Goal: Task Accomplishment & Management: Use online tool/utility

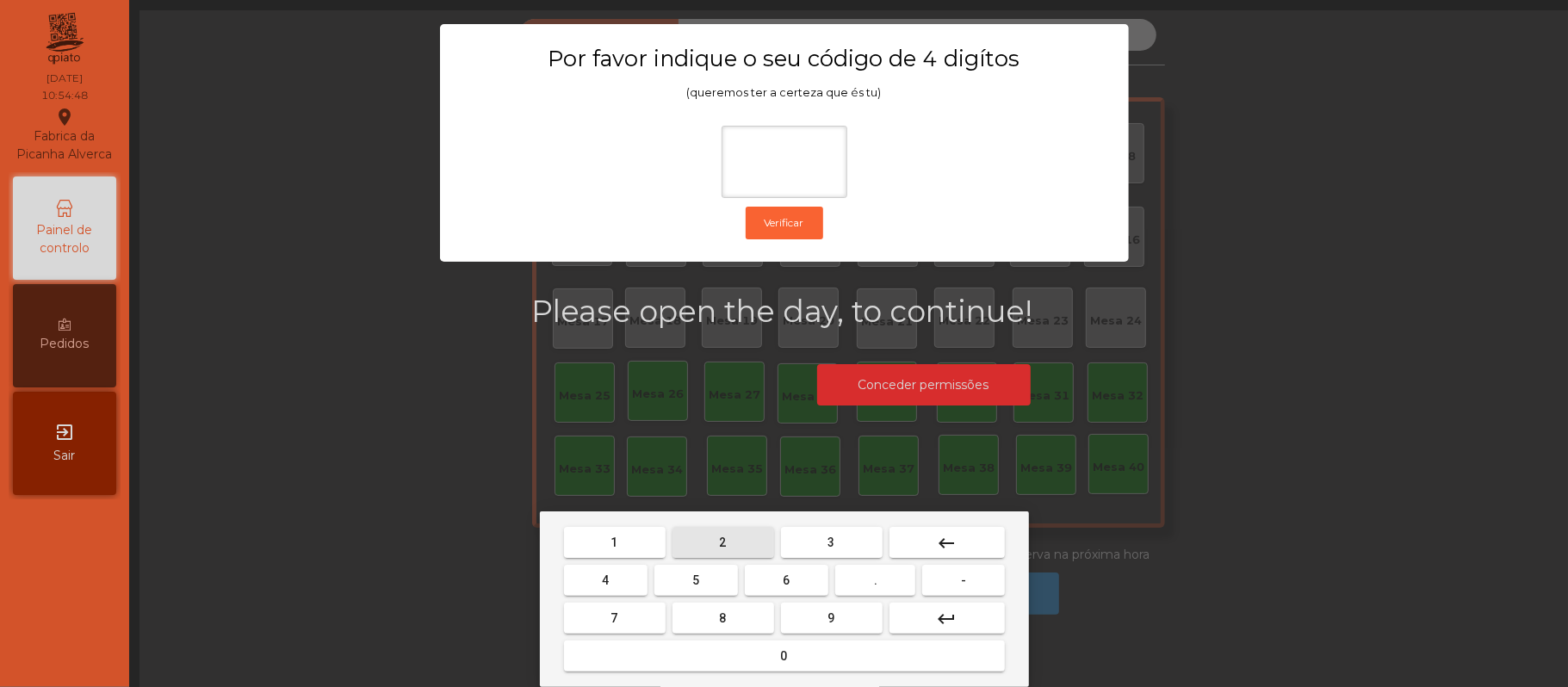
click at [722, 542] on span "2" at bounding box center [723, 542] width 7 height 14
click at [785, 581] on span "6" at bounding box center [787, 581] width 7 height 14
click at [631, 534] on button "1" at bounding box center [615, 542] width 102 height 31
click at [722, 574] on button "5" at bounding box center [696, 580] width 83 height 31
type input "****"
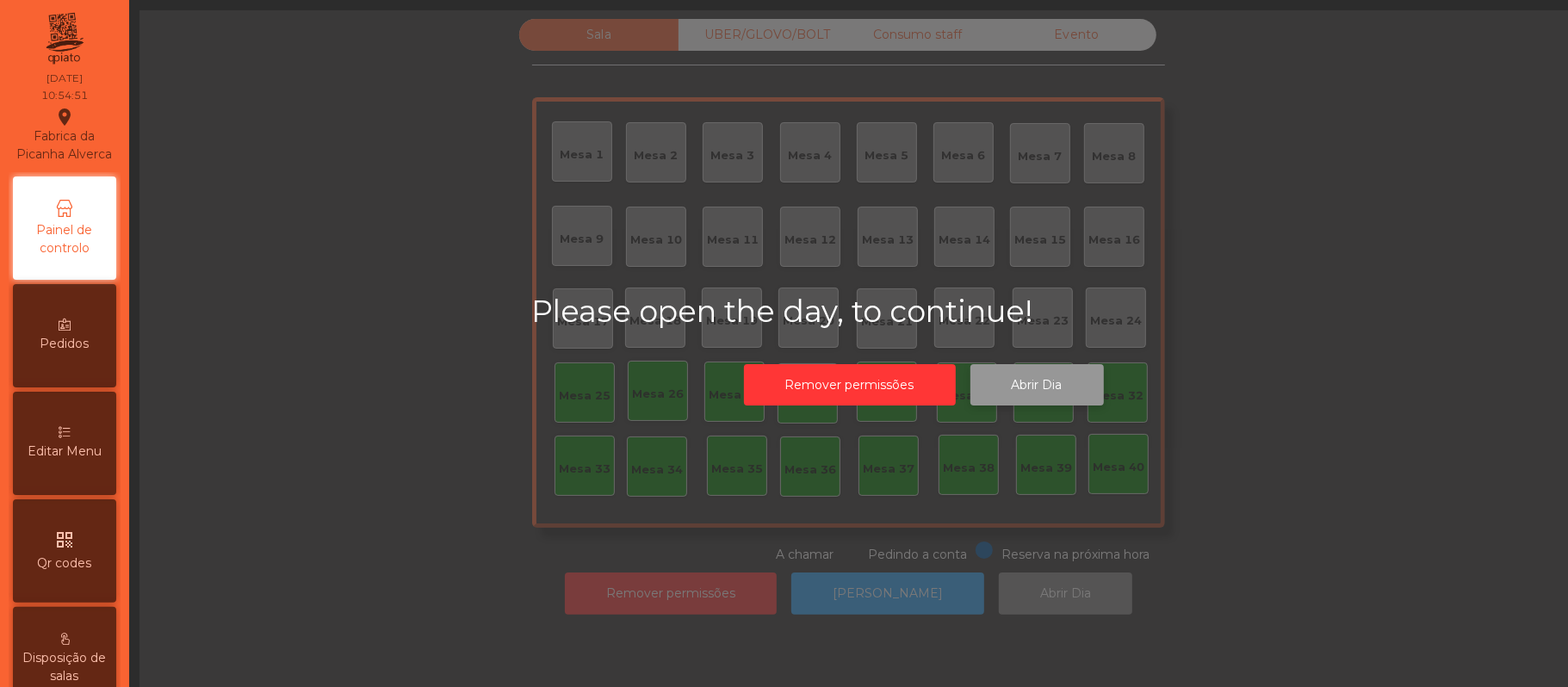
click at [1064, 377] on button "Abrir Dia" at bounding box center [1037, 386] width 134 height 43
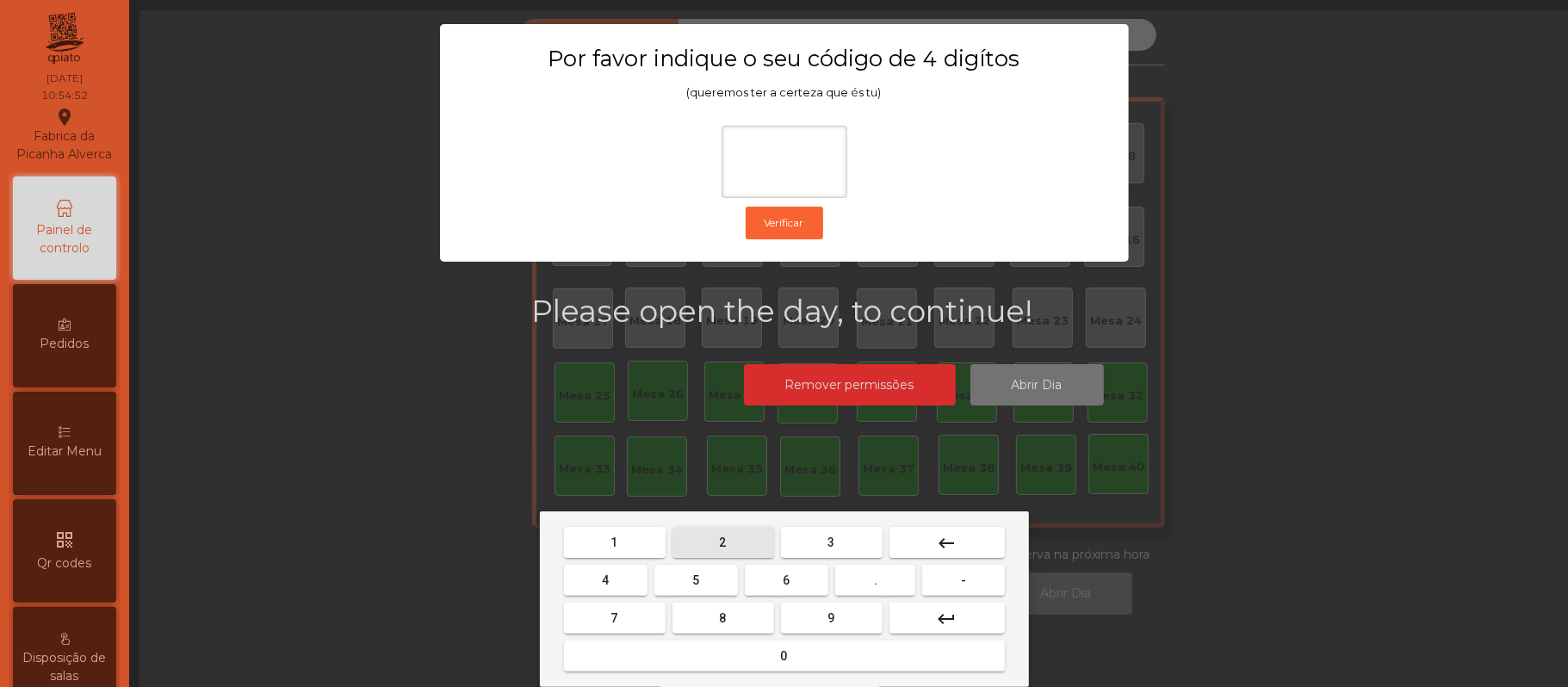
click at [722, 542] on span "2" at bounding box center [723, 542] width 7 height 14
click at [786, 581] on span "6" at bounding box center [787, 581] width 7 height 14
click at [628, 539] on button "1" at bounding box center [615, 542] width 102 height 31
click at [712, 588] on button "5" at bounding box center [696, 580] width 83 height 31
type input "****"
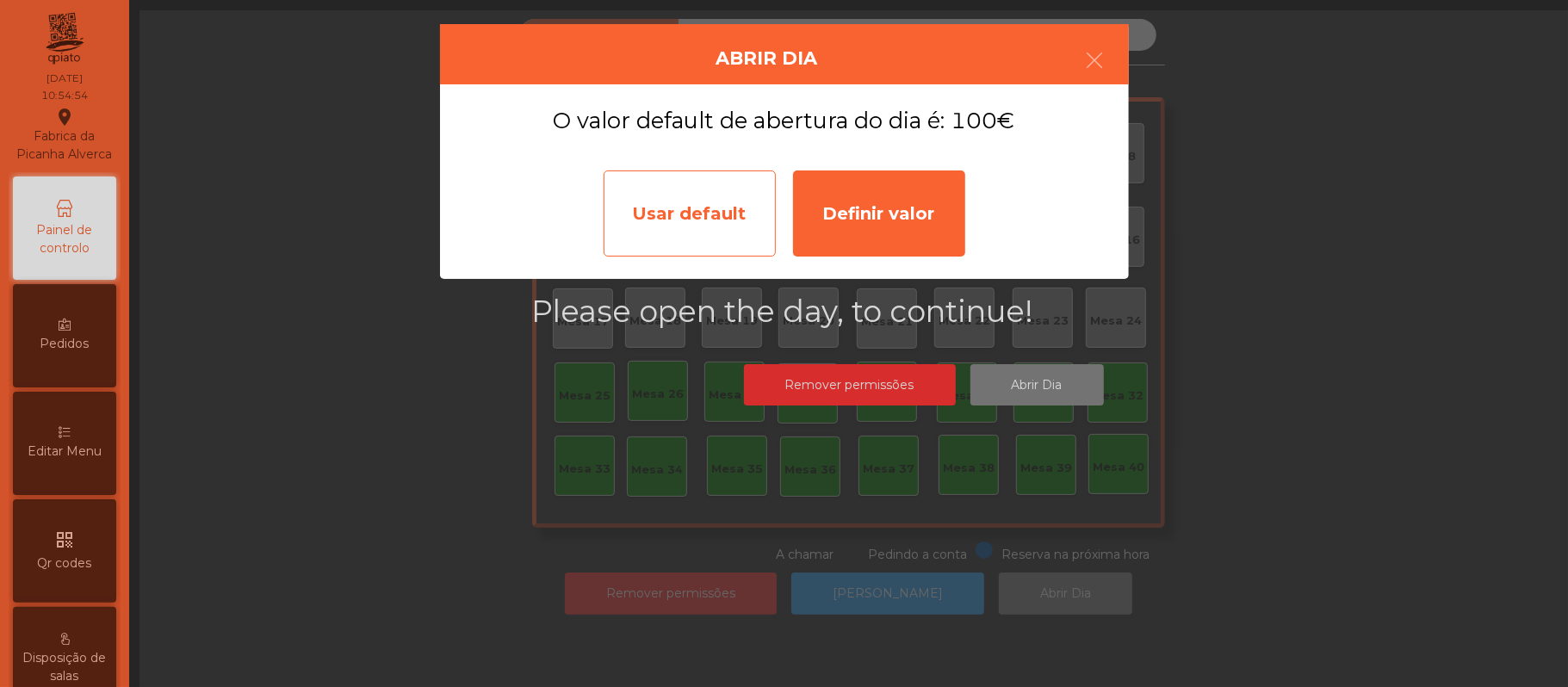
click at [708, 198] on div "Usar default" at bounding box center [690, 213] width 172 height 86
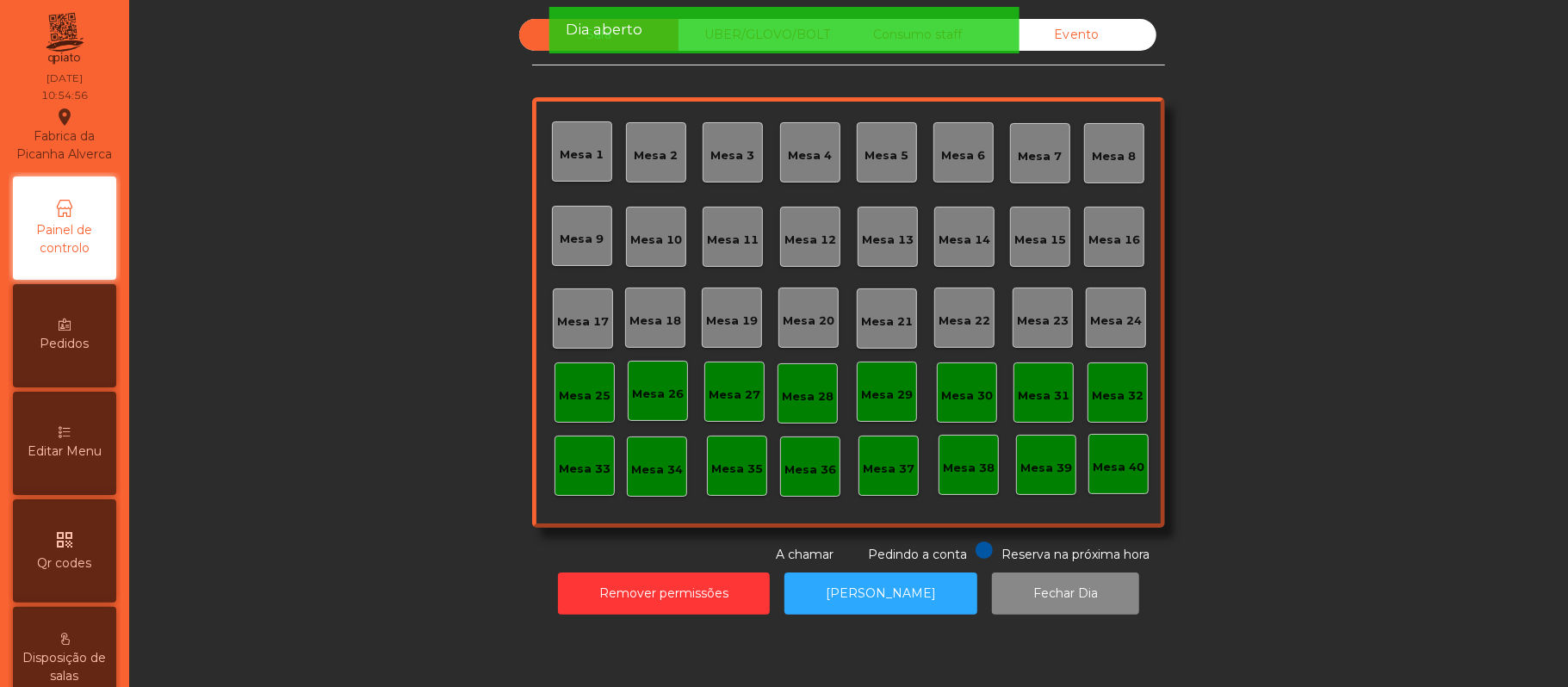
click at [1052, 463] on div "Mesa 39" at bounding box center [1047, 468] width 52 height 17
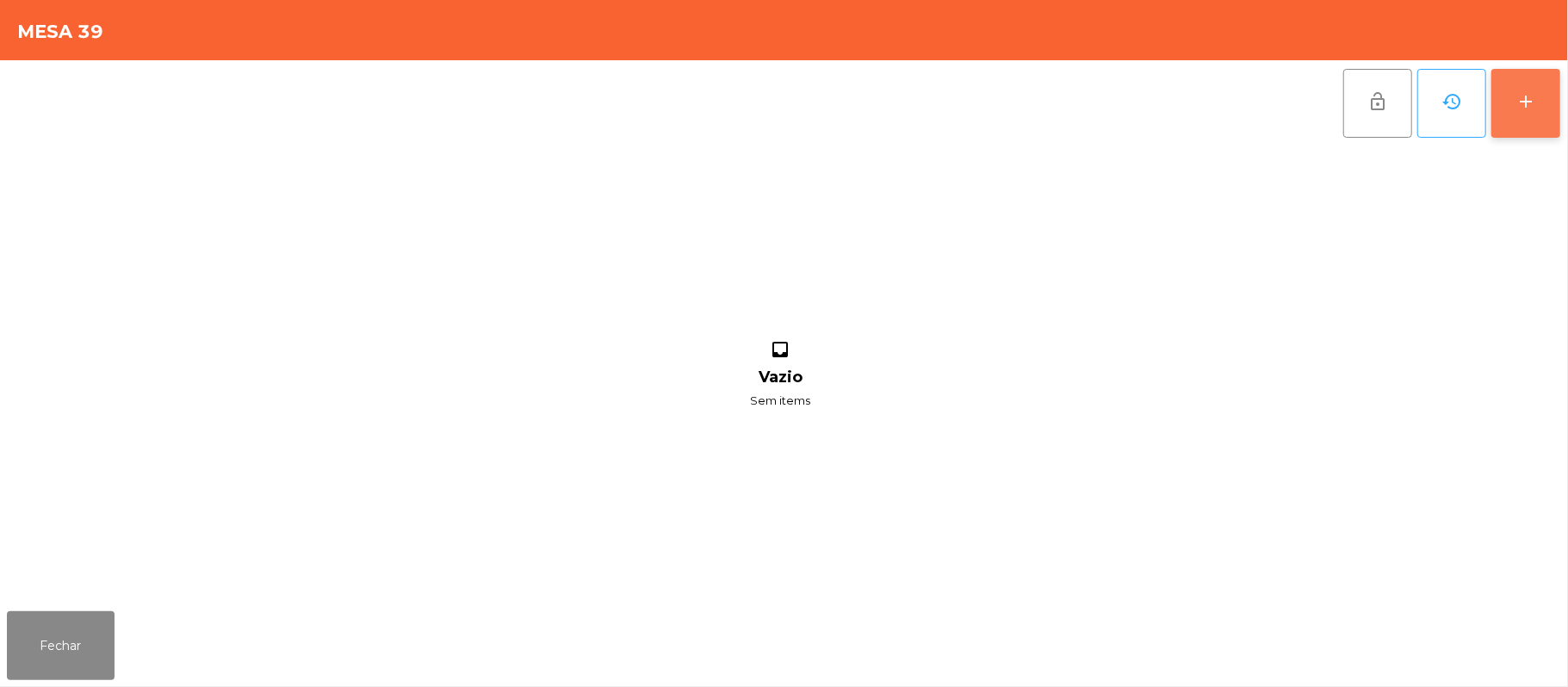
click at [1513, 111] on button "add" at bounding box center [1526, 104] width 69 height 69
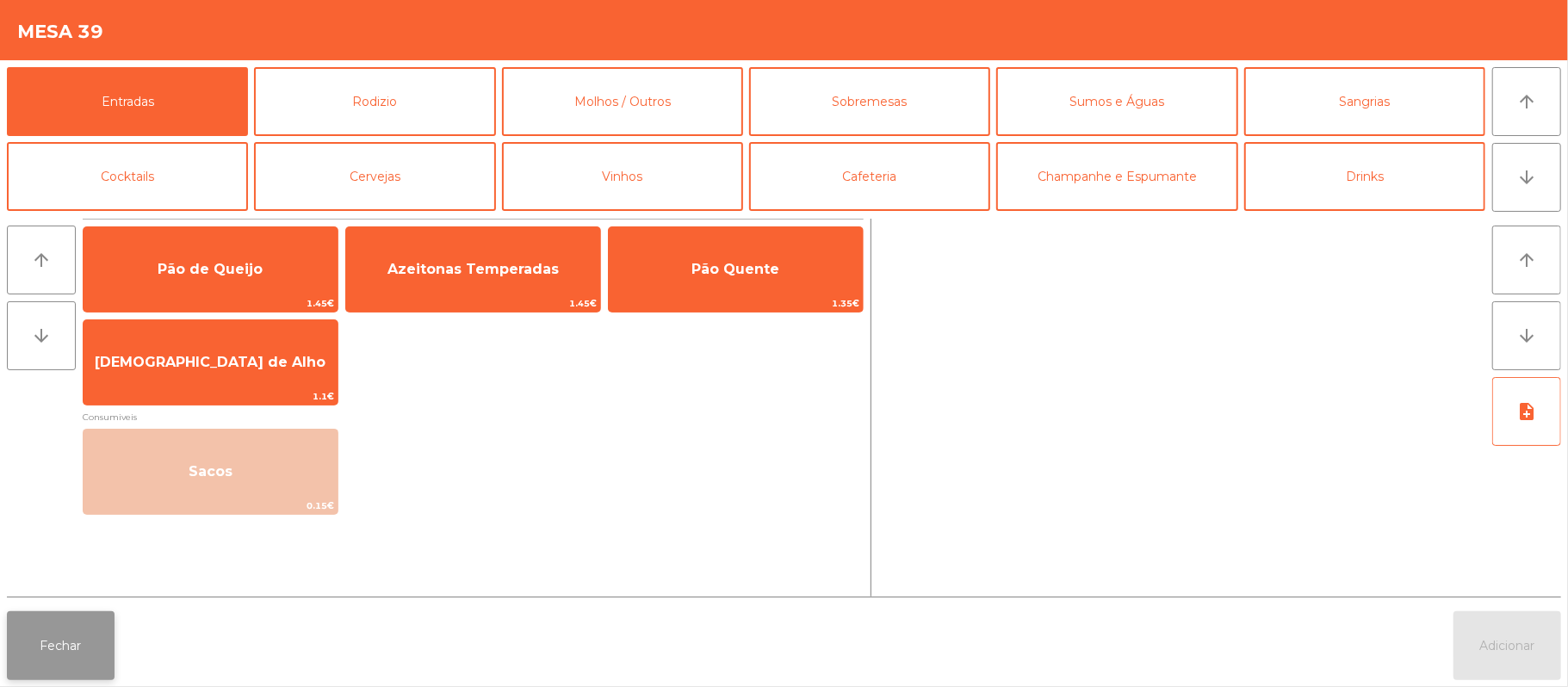
click at [60, 617] on button "Fechar" at bounding box center [60, 646] width 108 height 69
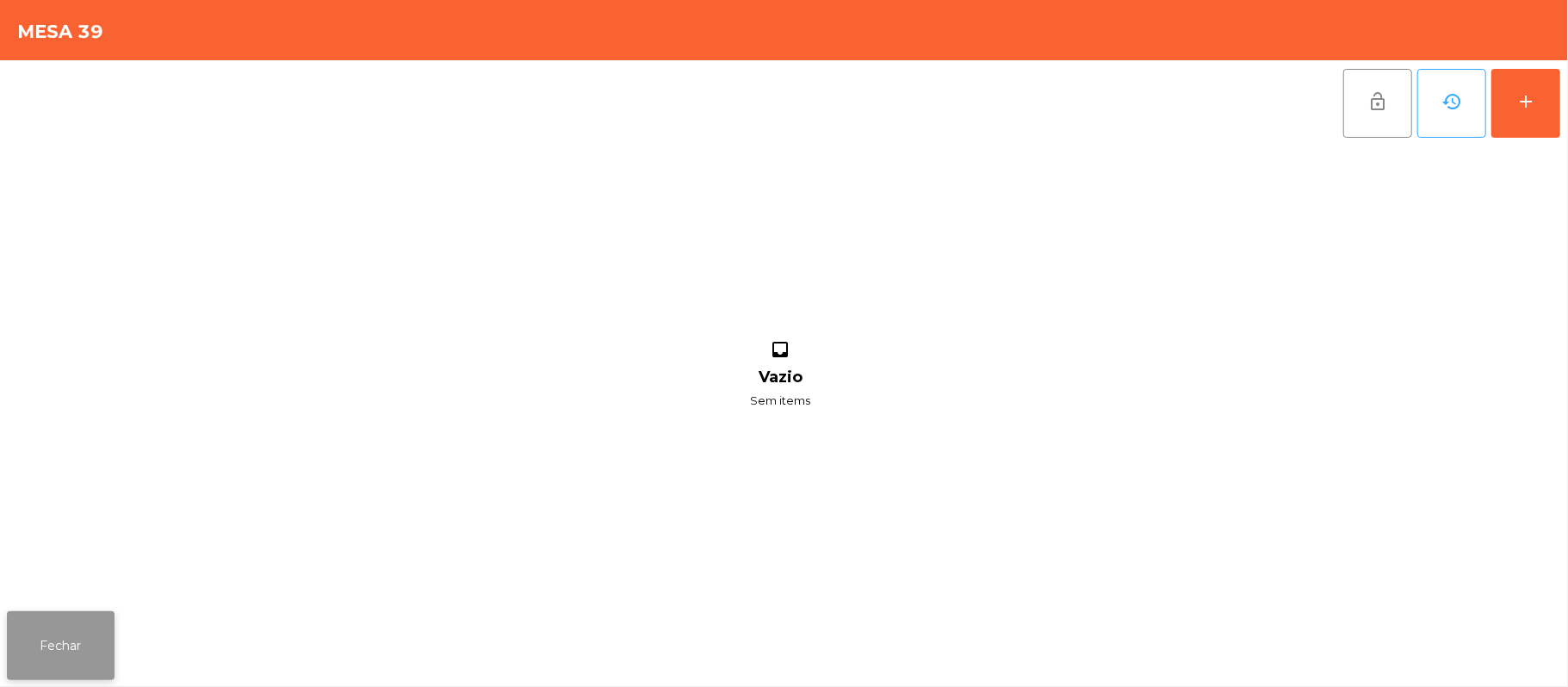
click at [7, 617] on button "Fechar" at bounding box center [60, 646] width 108 height 69
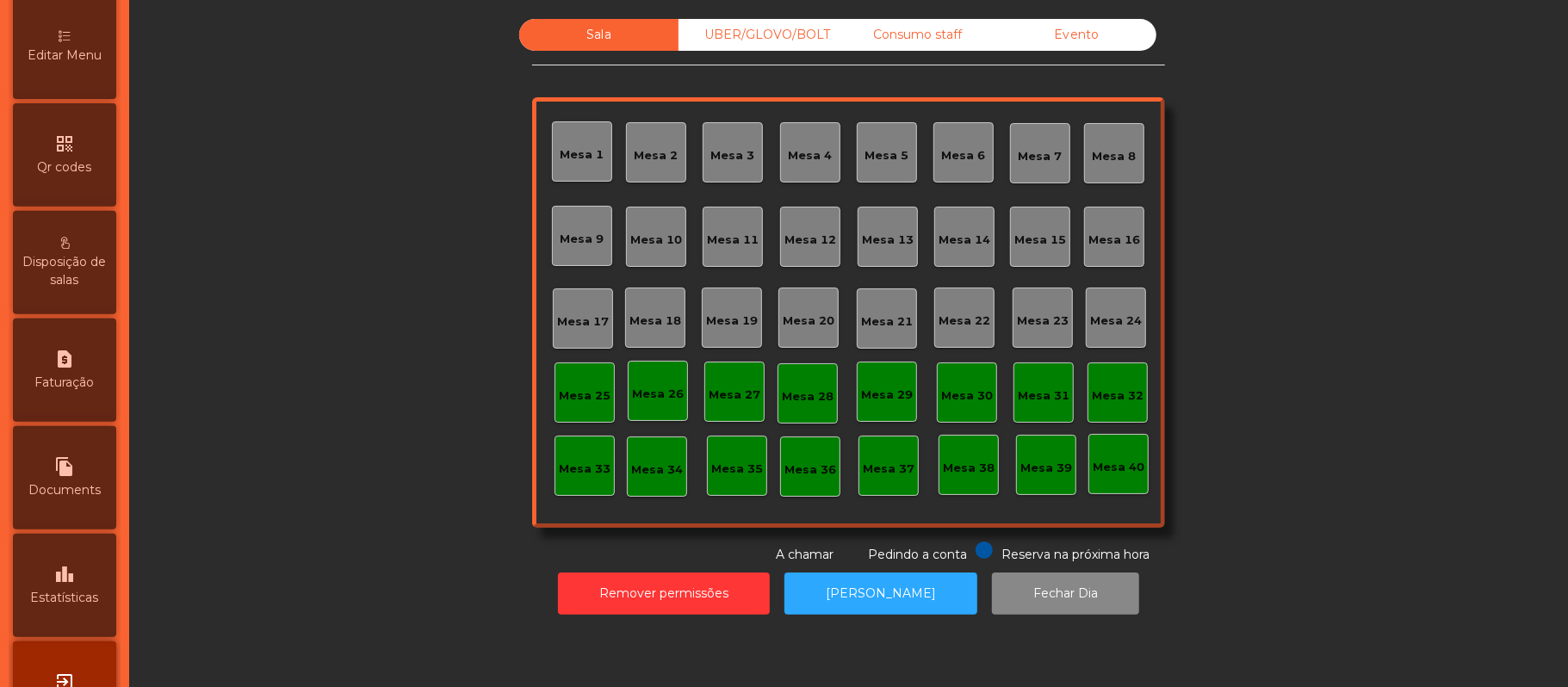
click at [75, 585] on icon "leaderboard" at bounding box center [64, 574] width 21 height 21
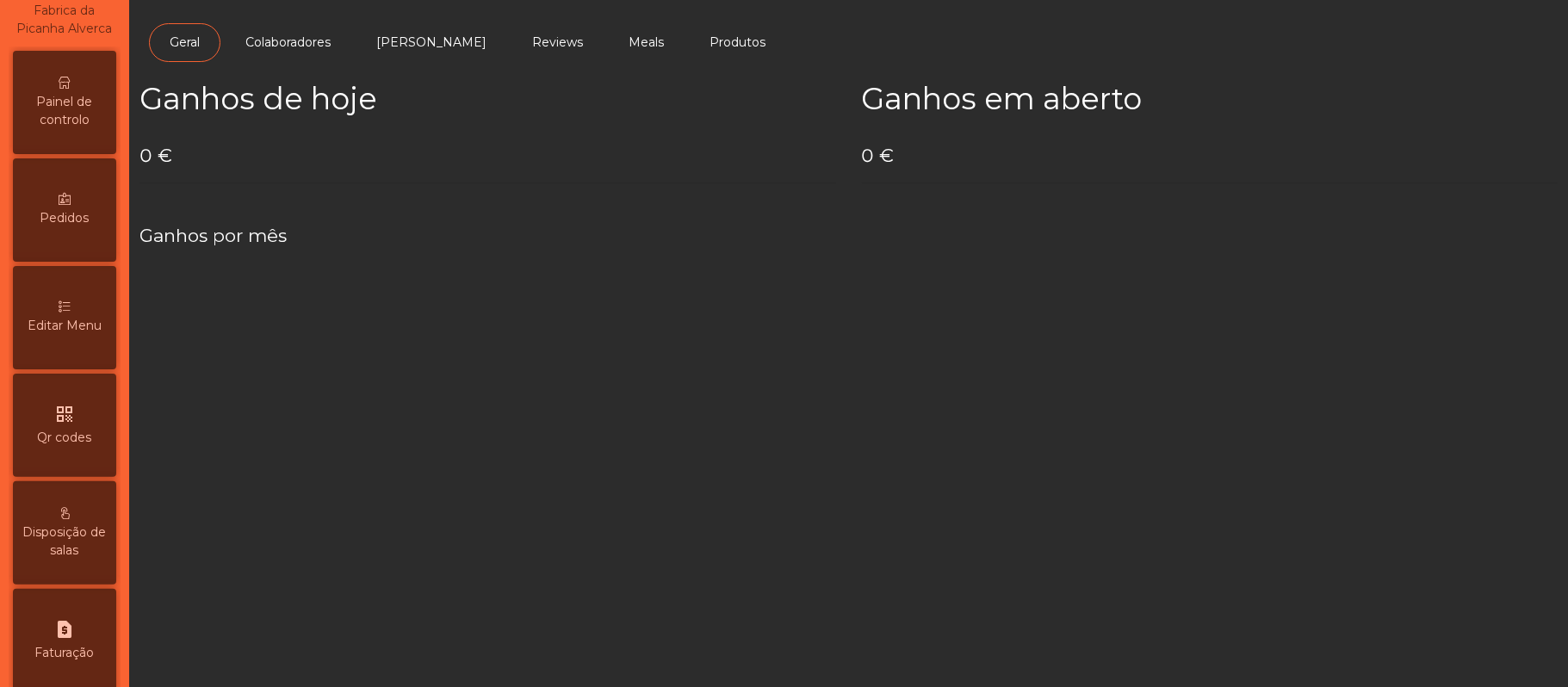
scroll to position [122, 0]
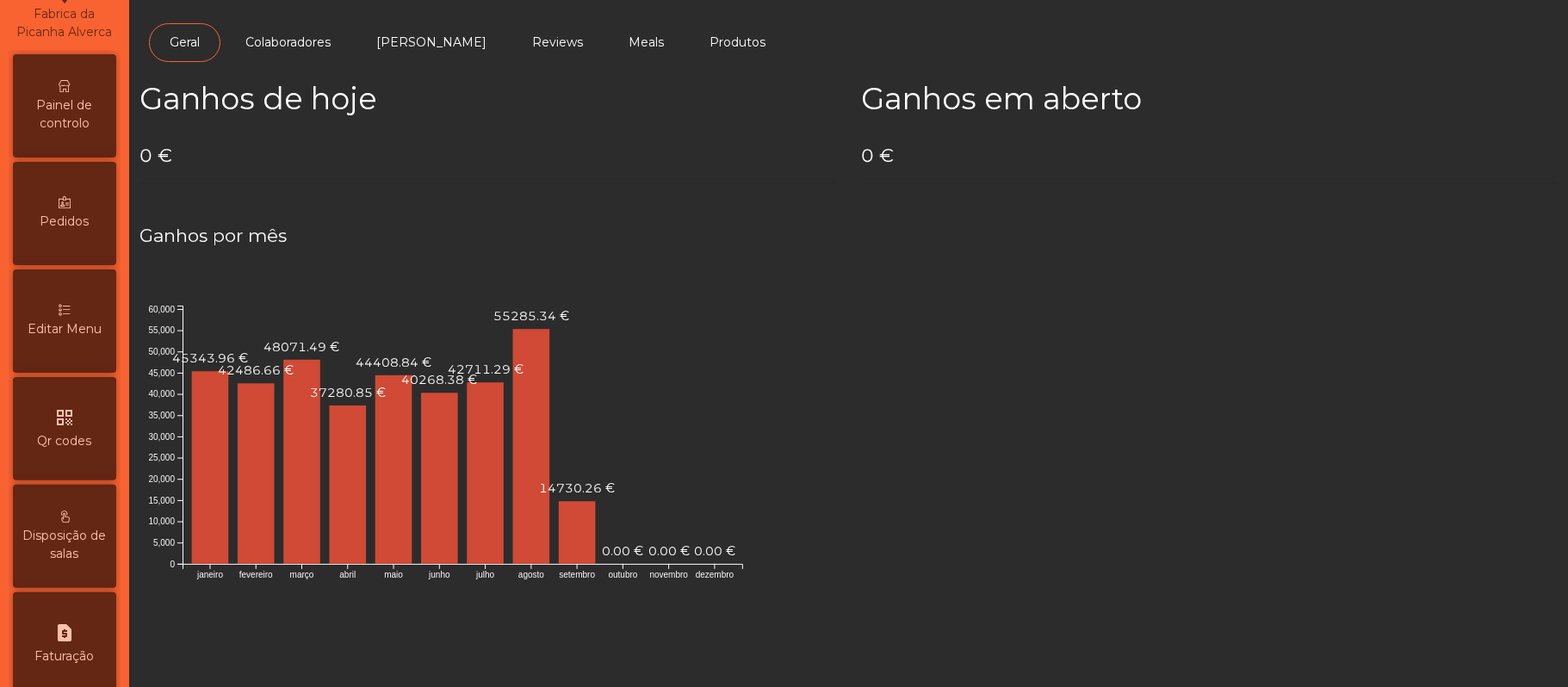
click at [86, 126] on span "Painel de controlo" at bounding box center [64, 114] width 95 height 36
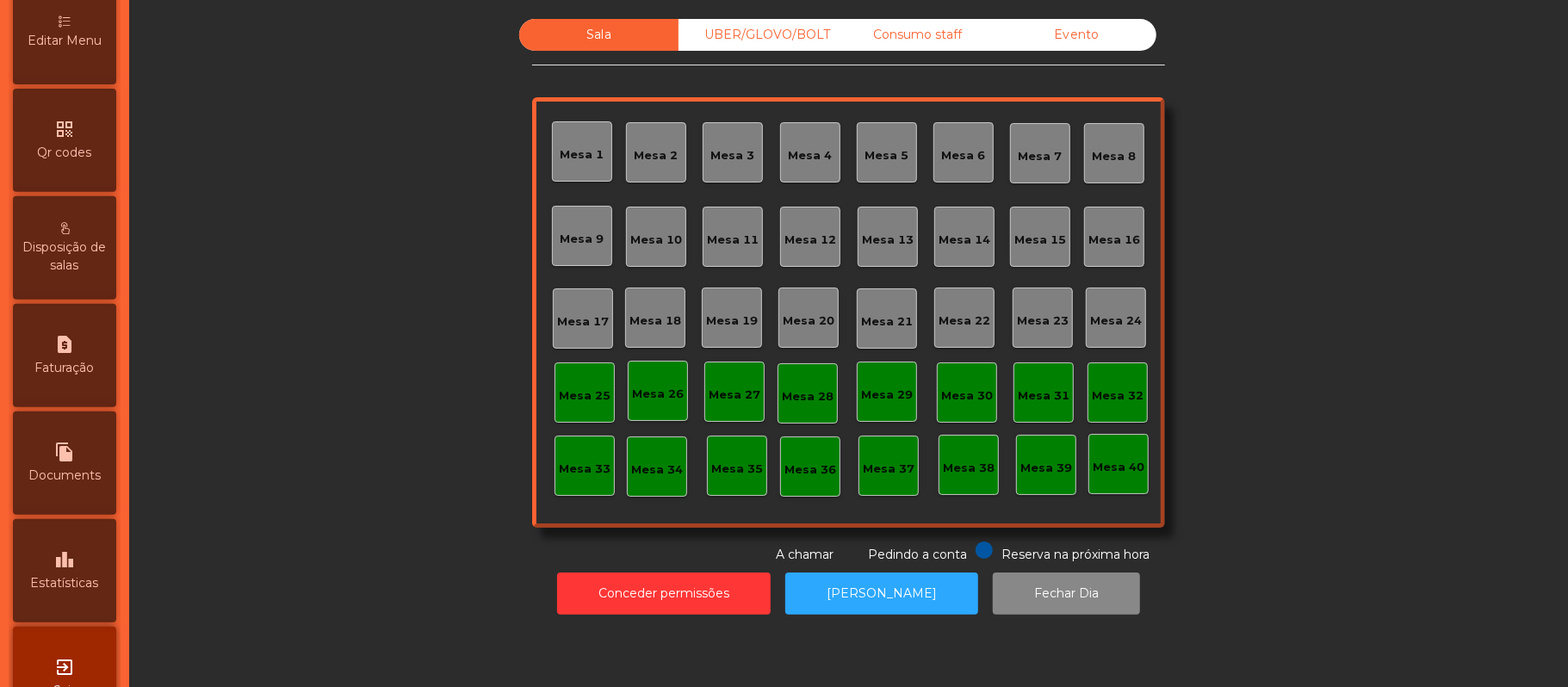
click at [90, 572] on div "leaderboard Estatísticas" at bounding box center [64, 571] width 103 height 103
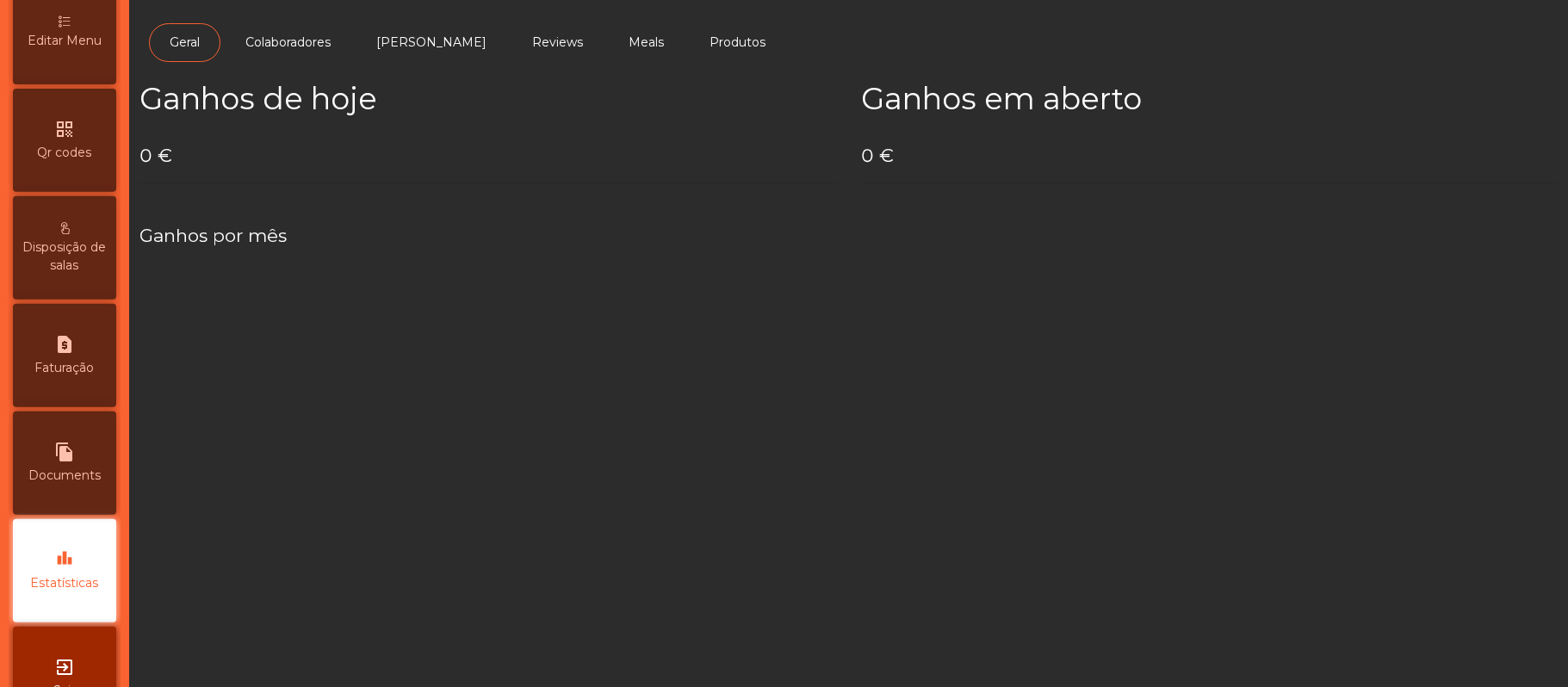
scroll to position [484, 0]
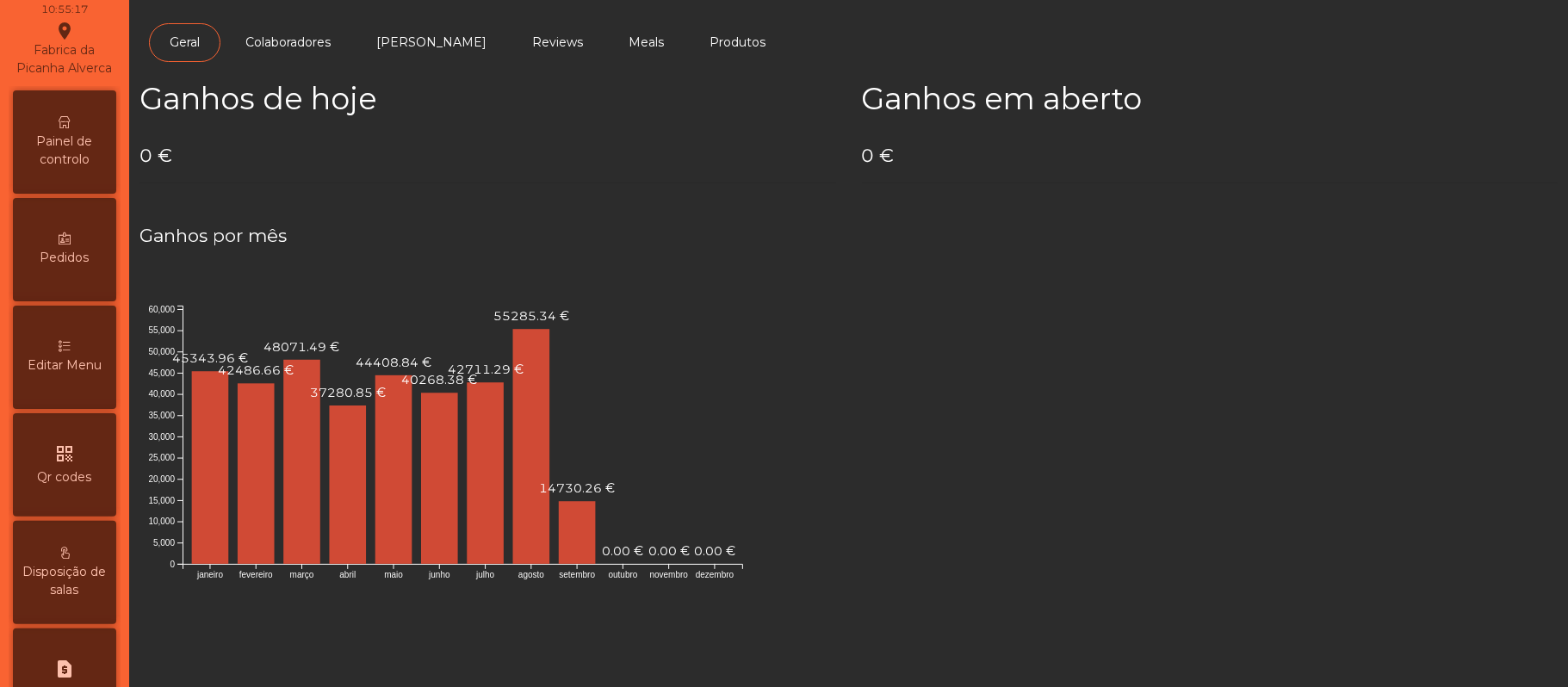
click at [93, 161] on span "Painel de controlo" at bounding box center [64, 151] width 95 height 36
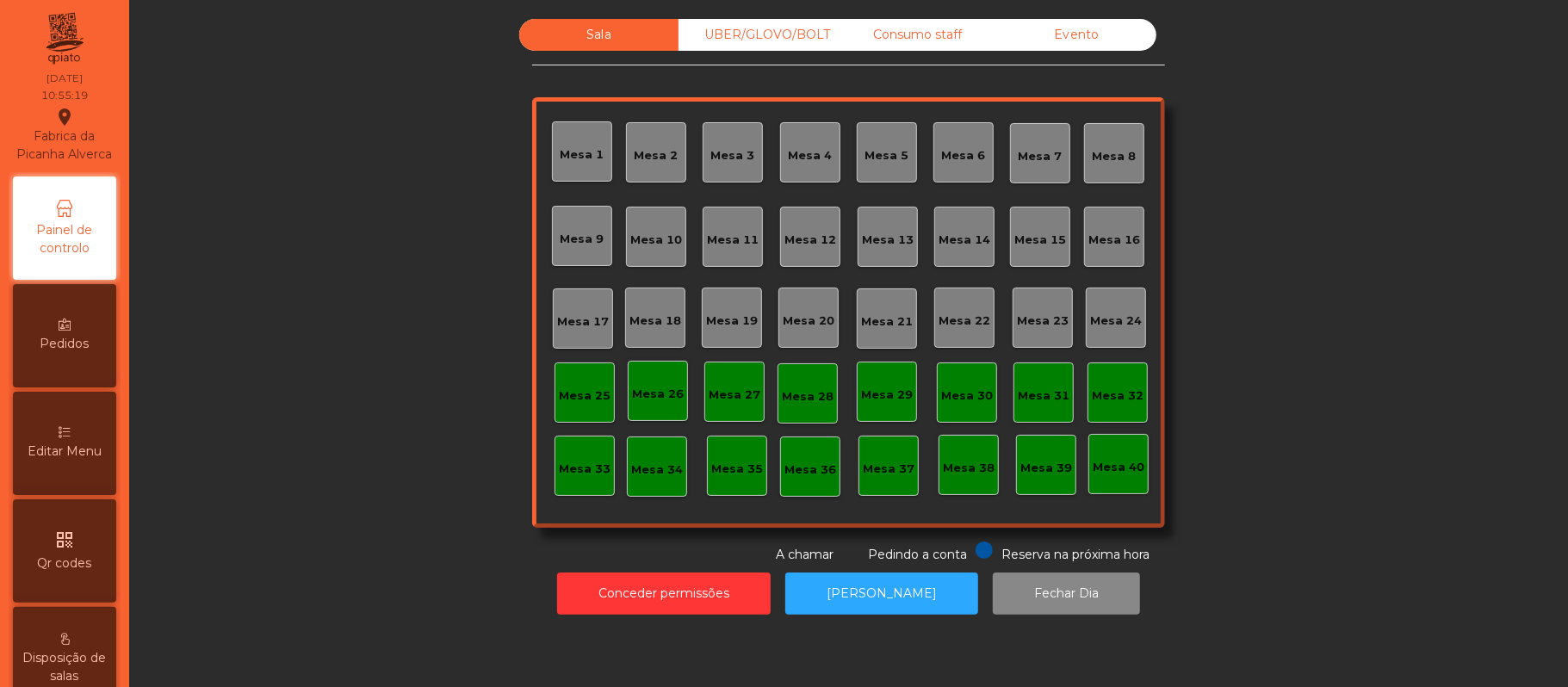
click at [1042, 458] on div "Mesa 39" at bounding box center [1047, 465] width 52 height 24
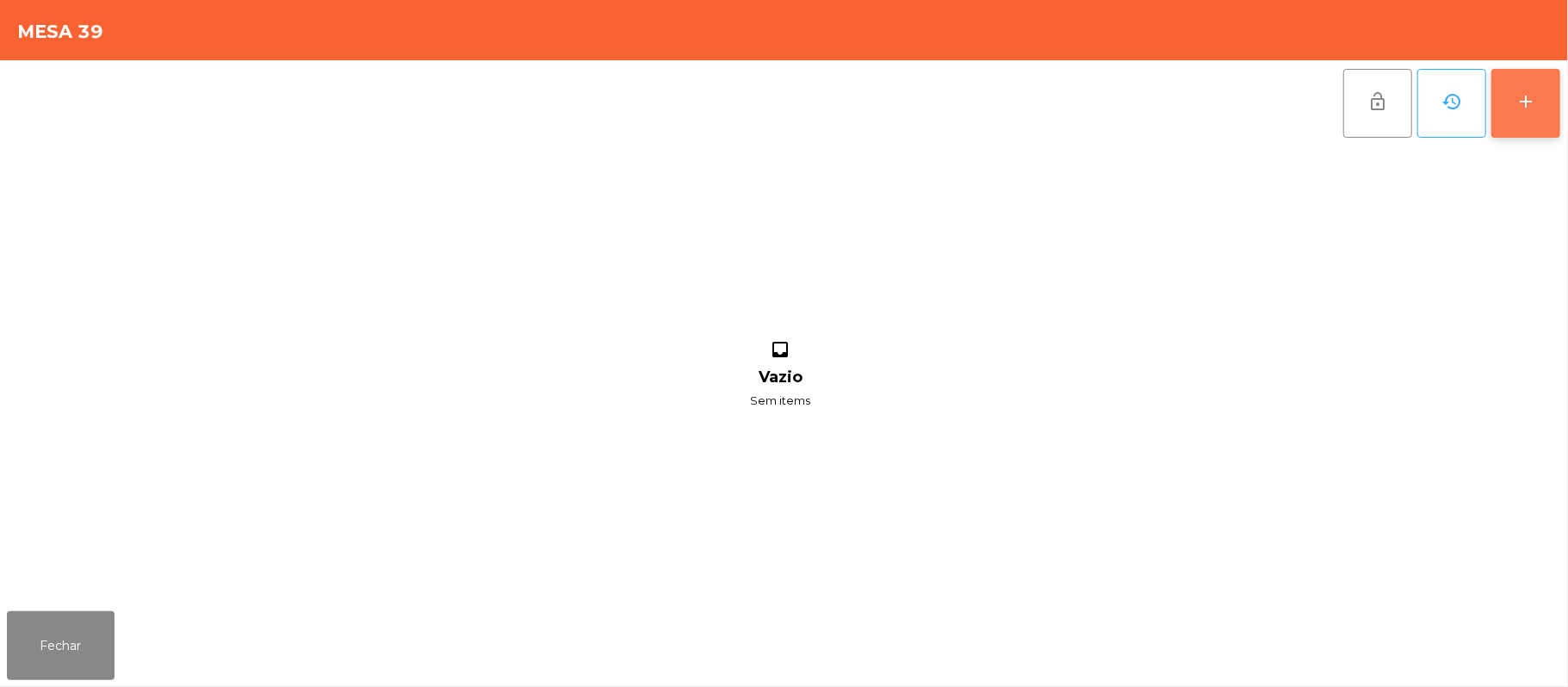
click at [1511, 114] on button "add" at bounding box center [1526, 104] width 69 height 69
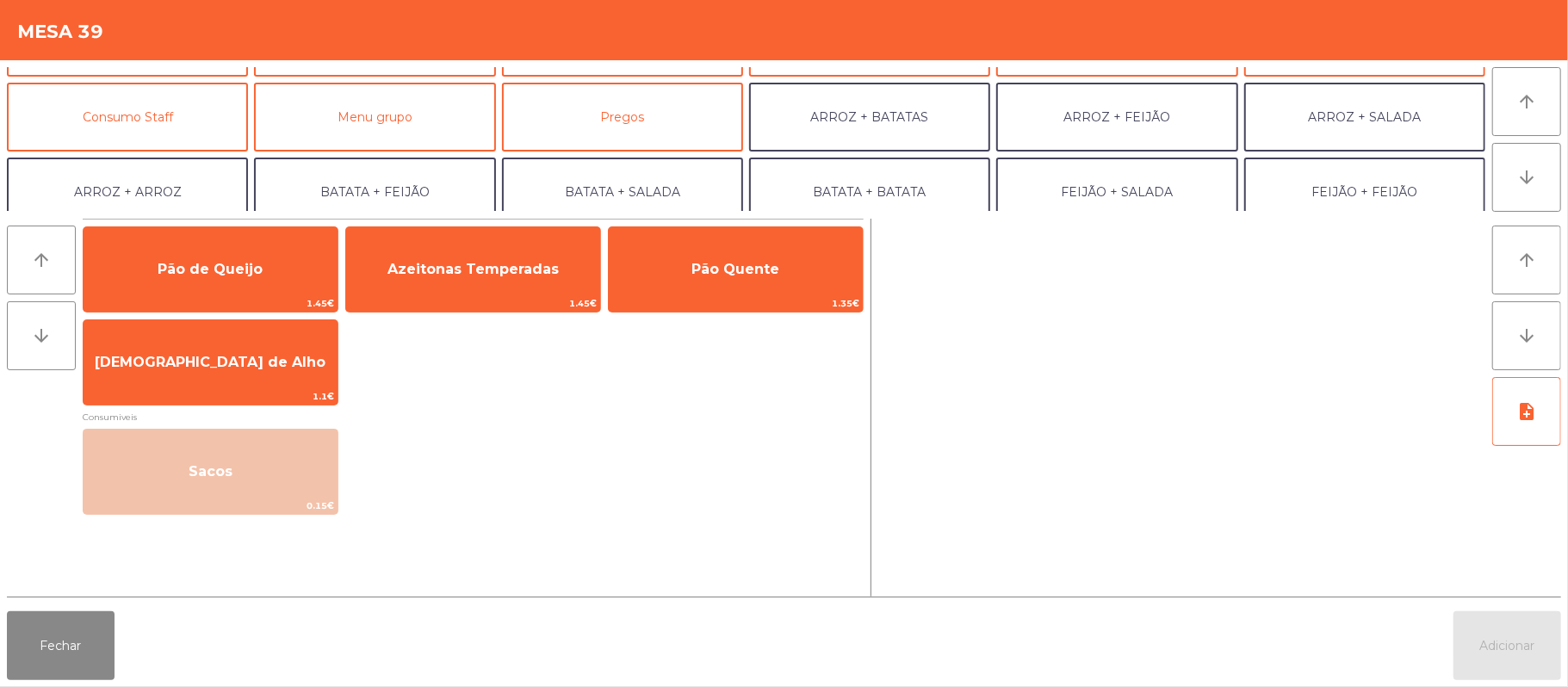
scroll to position [135, 0]
click at [170, 122] on button "Consumo Staff" at bounding box center [127, 117] width 241 height 69
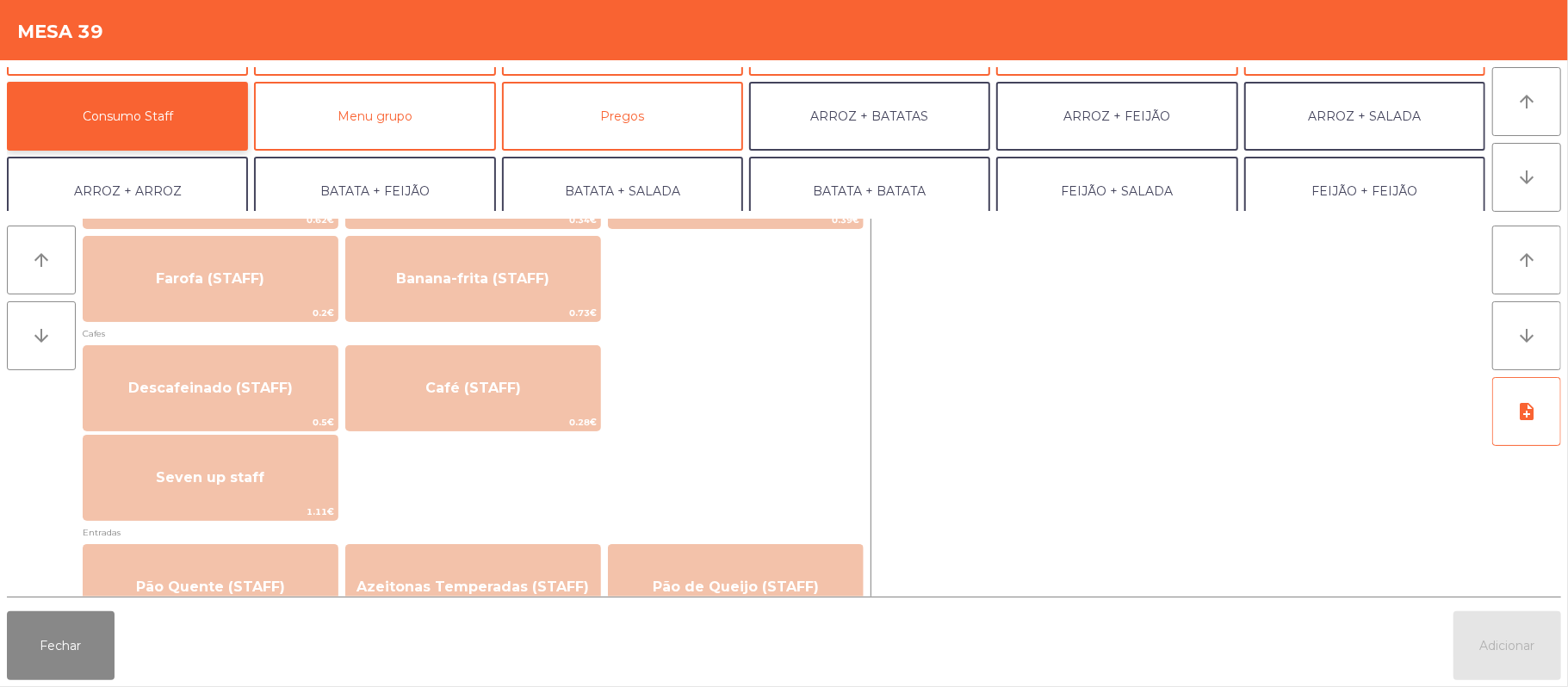
scroll to position [927, 0]
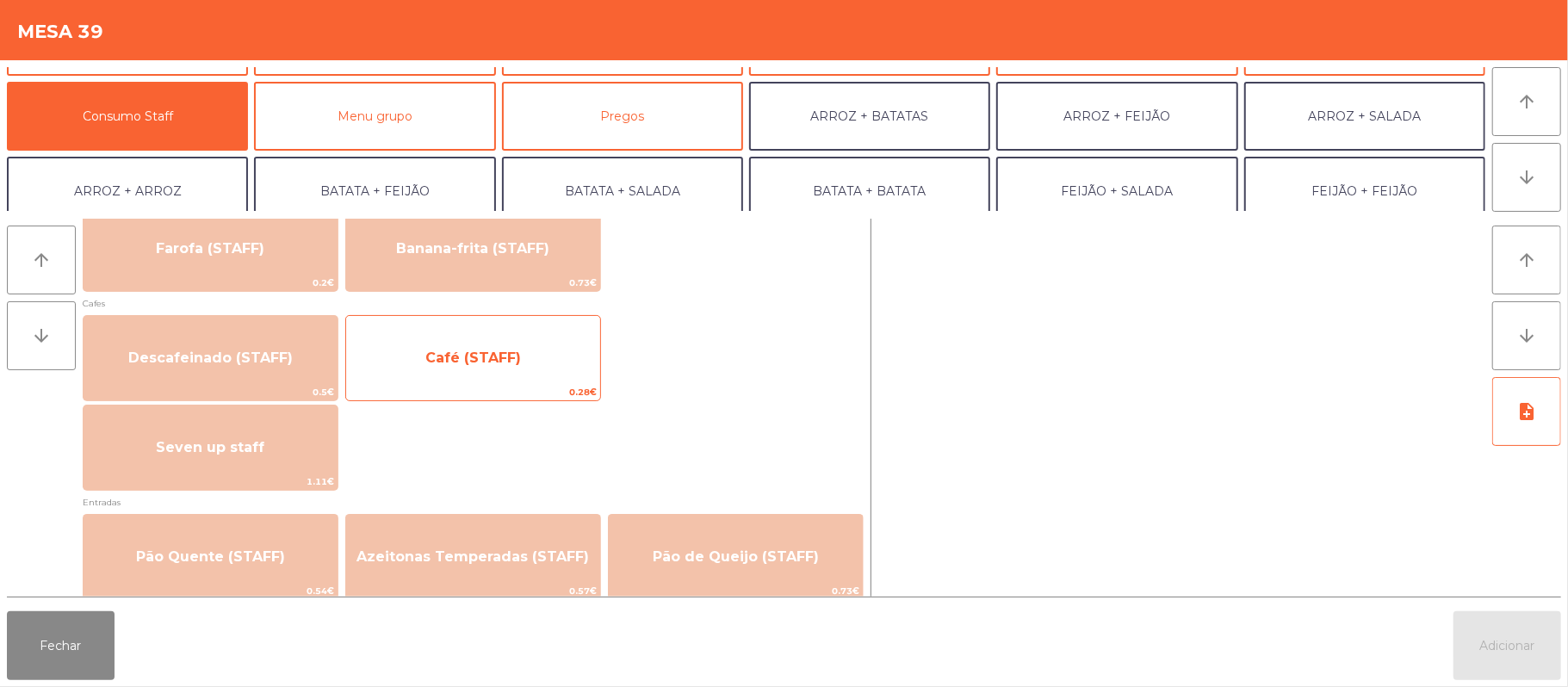
click at [517, 377] on span "Café (STAFF)" at bounding box center [473, 358] width 254 height 47
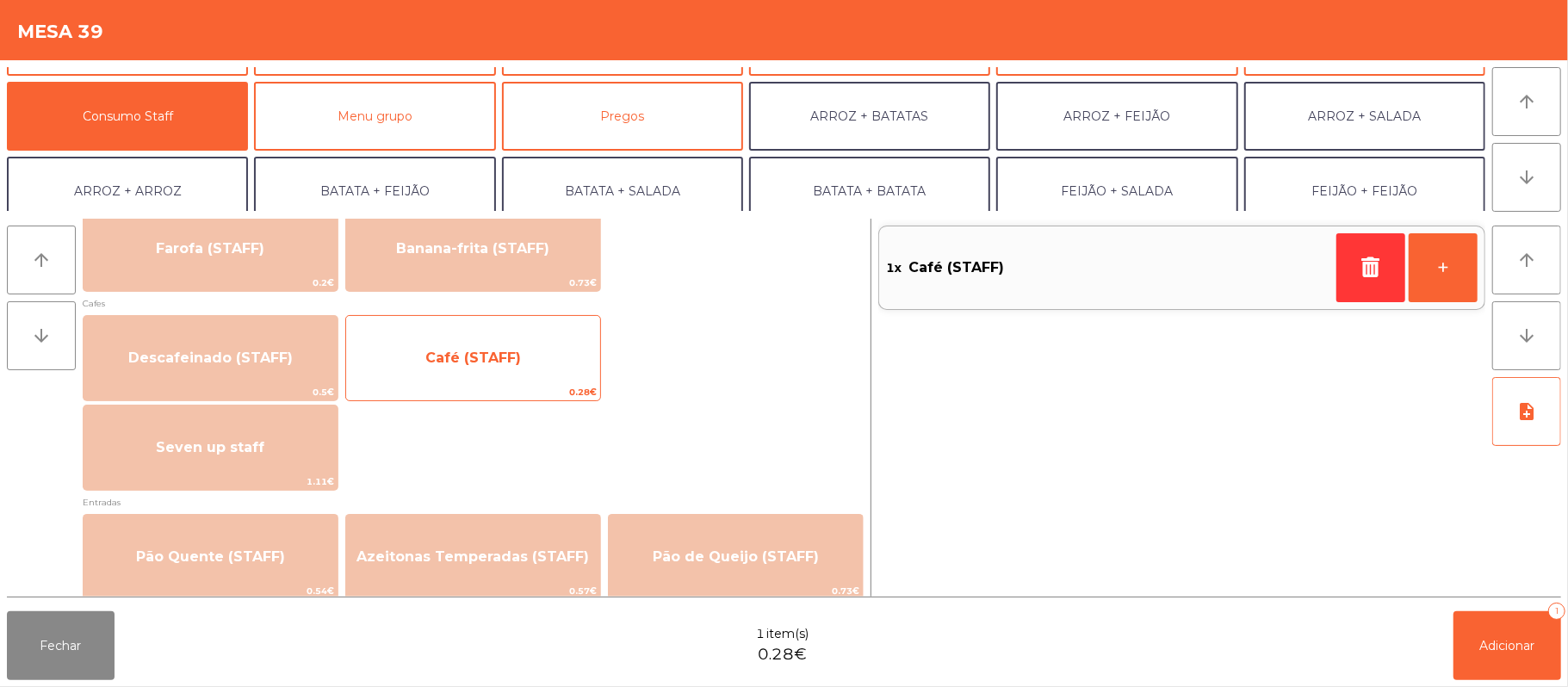
click at [504, 366] on span "Café (STAFF)" at bounding box center [473, 358] width 254 height 47
click at [510, 351] on span "Café (STAFF)" at bounding box center [473, 358] width 95 height 17
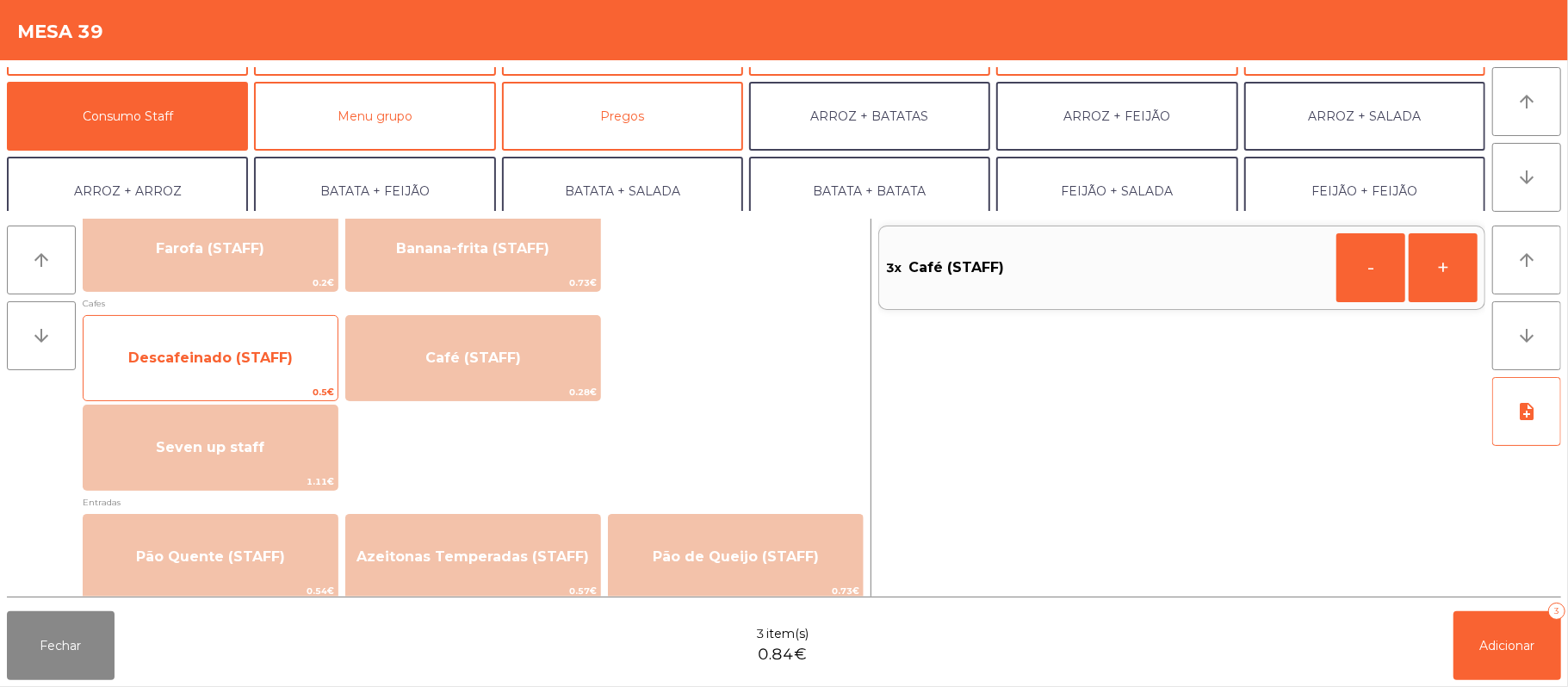
click at [252, 338] on span "Descafeinado (STAFF)" at bounding box center [210, 358] width 254 height 47
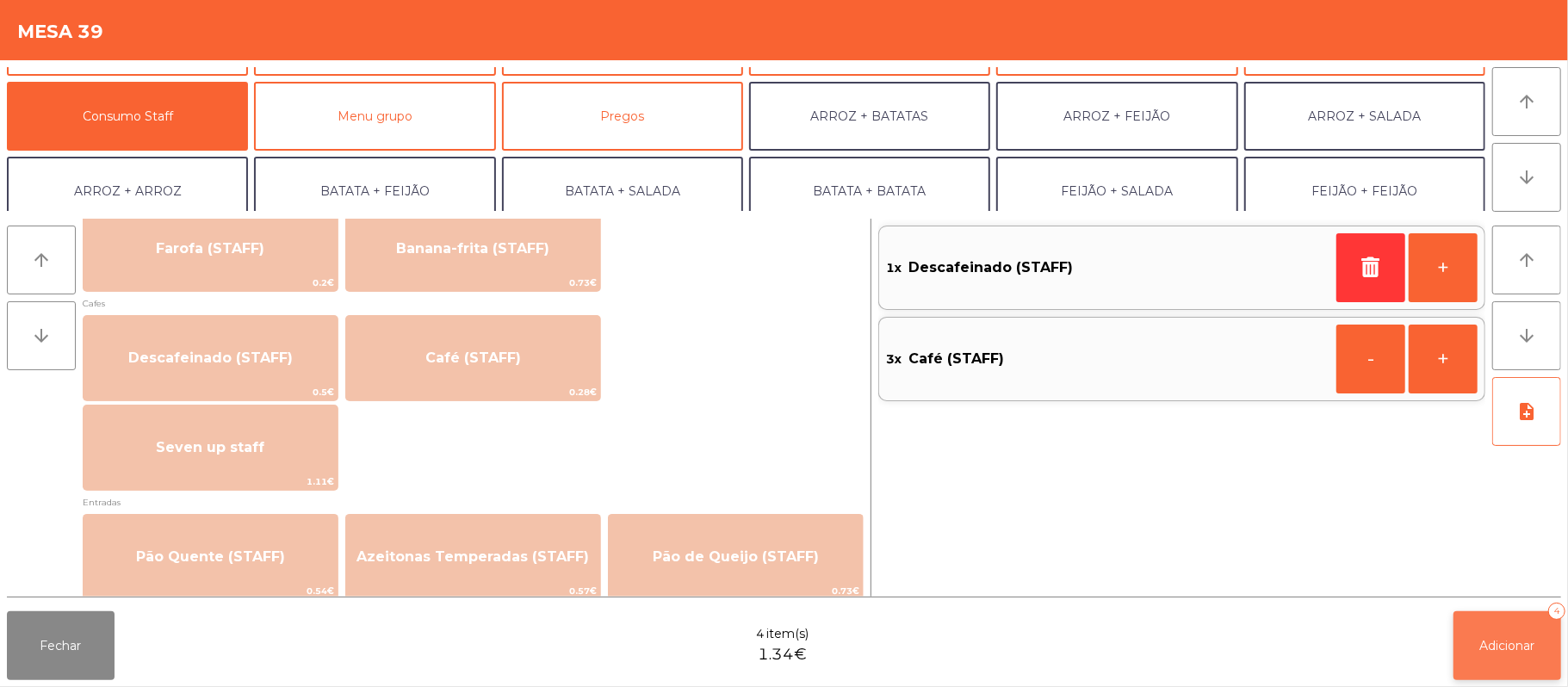
click at [1478, 630] on button "Adicionar 4" at bounding box center [1508, 646] width 108 height 69
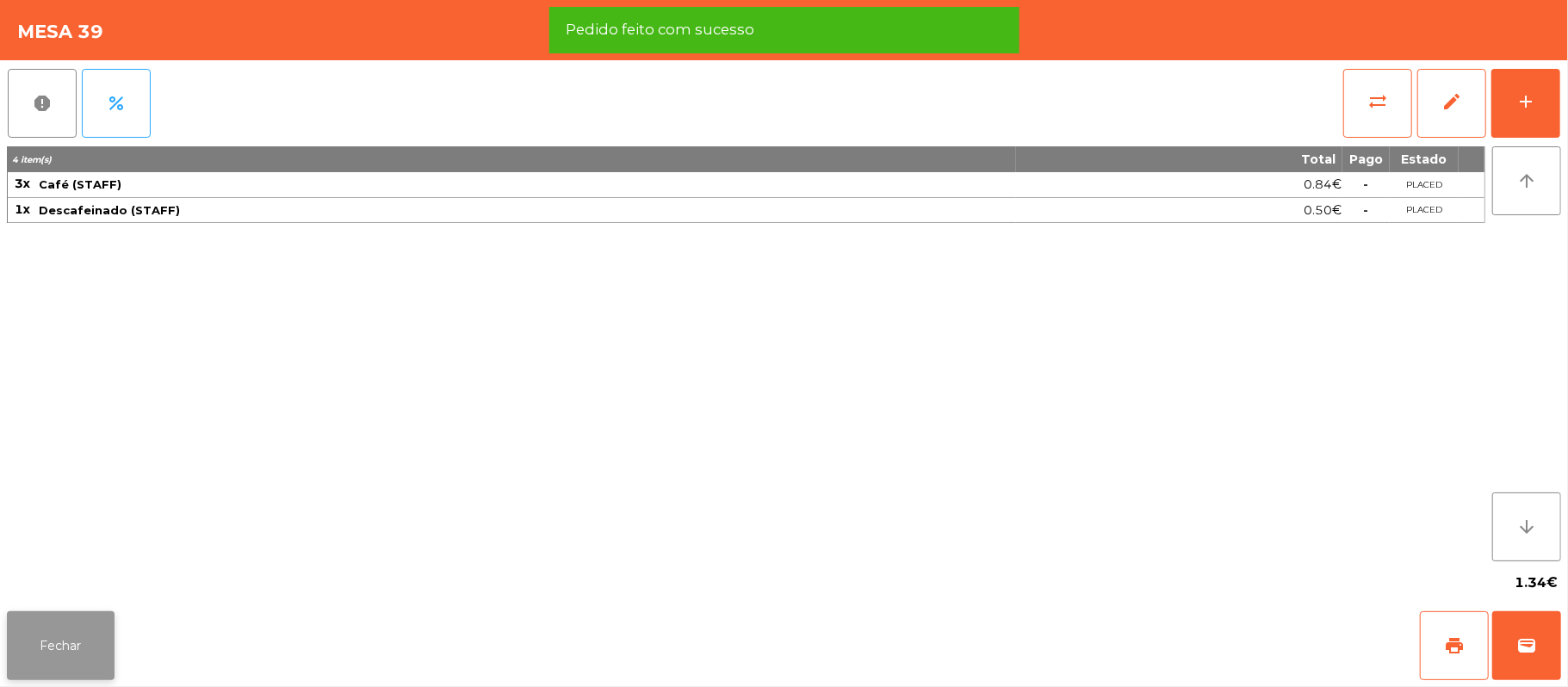
click at [74, 635] on button "Fechar" at bounding box center [60, 646] width 108 height 69
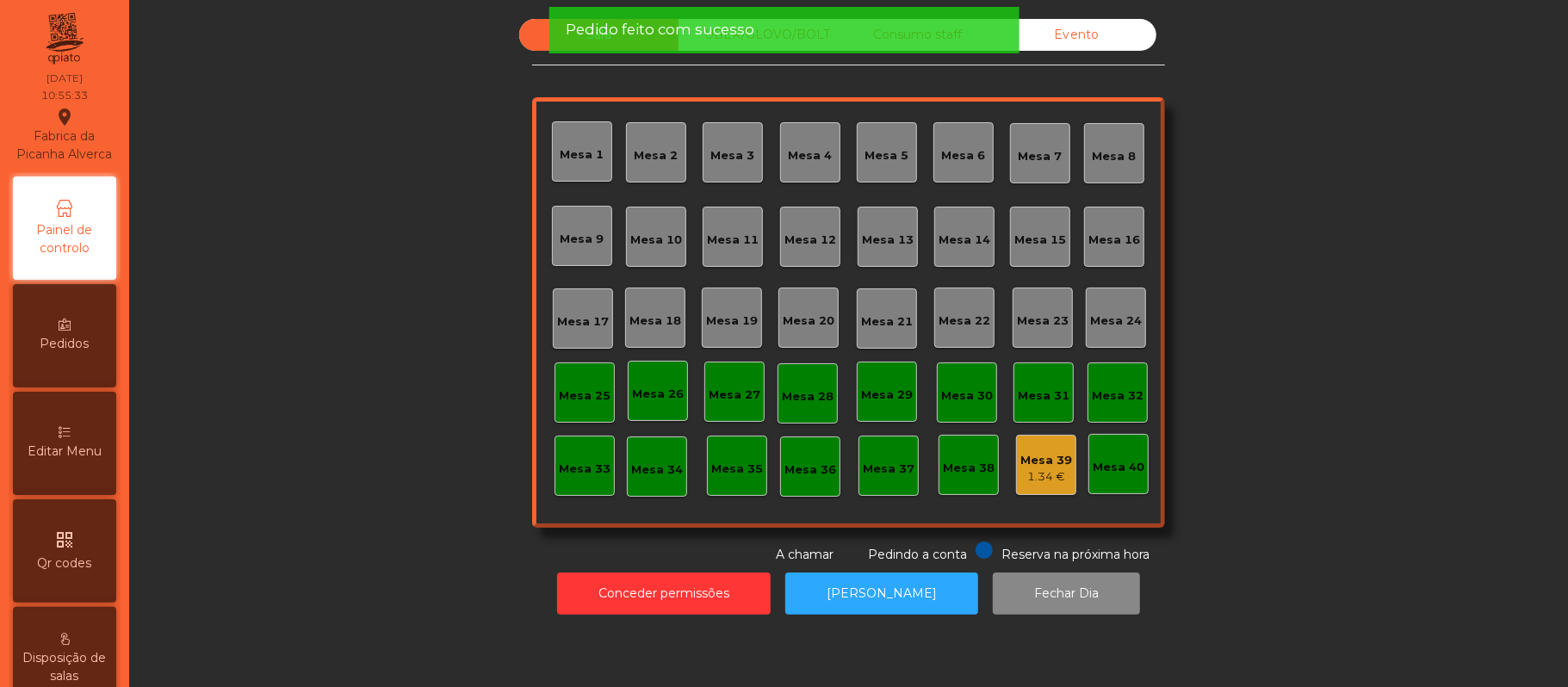
click at [863, 473] on div "Mesa 37" at bounding box center [889, 469] width 52 height 17
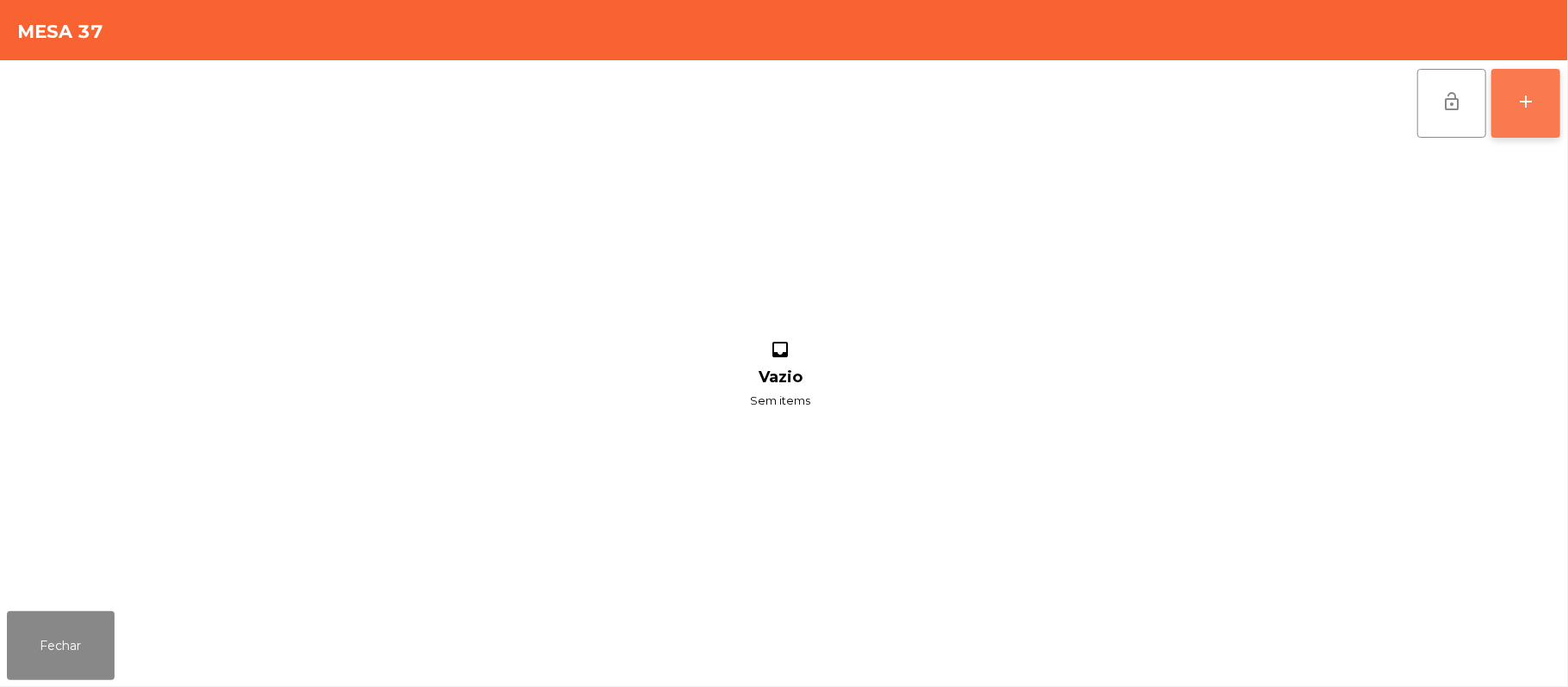
click at [1534, 100] on div "add" at bounding box center [1525, 101] width 21 height 21
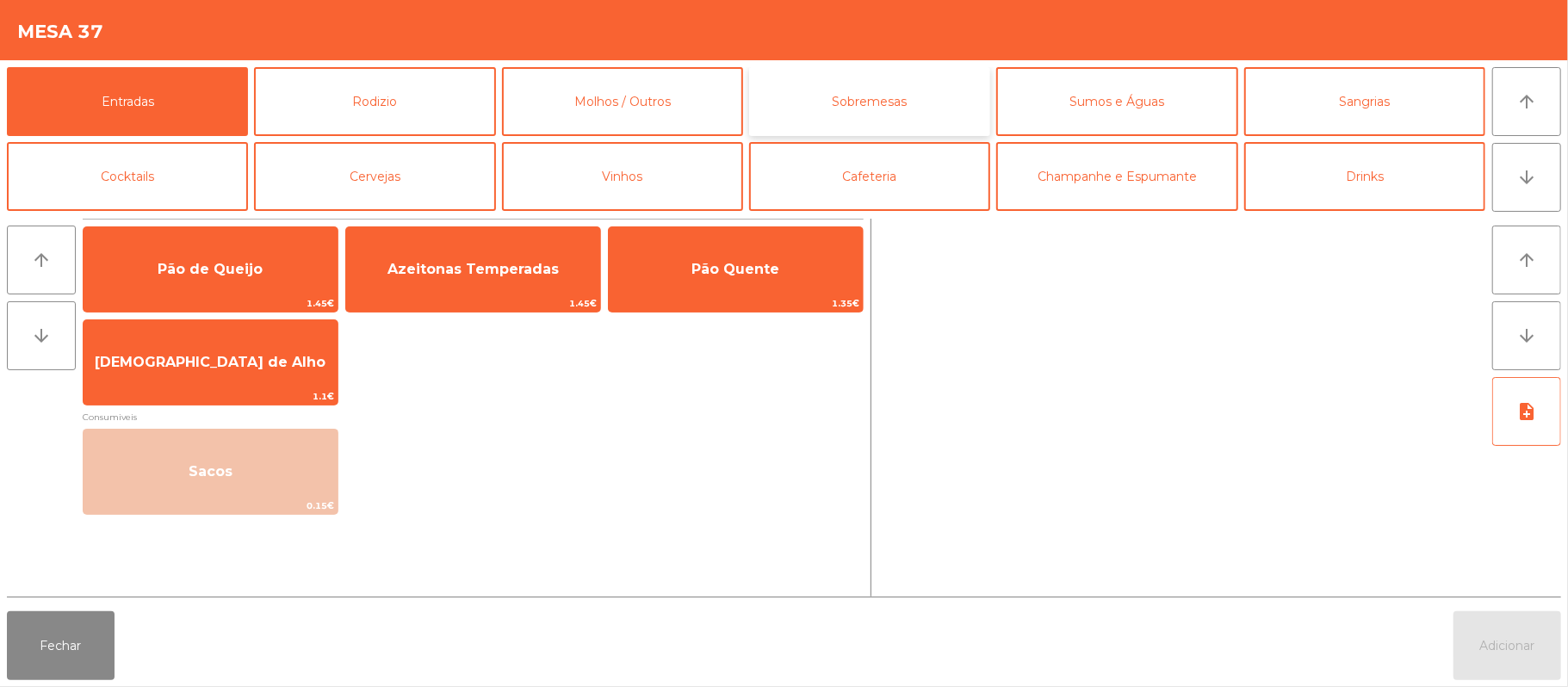
click at [865, 101] on button "Sobremesas" at bounding box center [869, 102] width 241 height 69
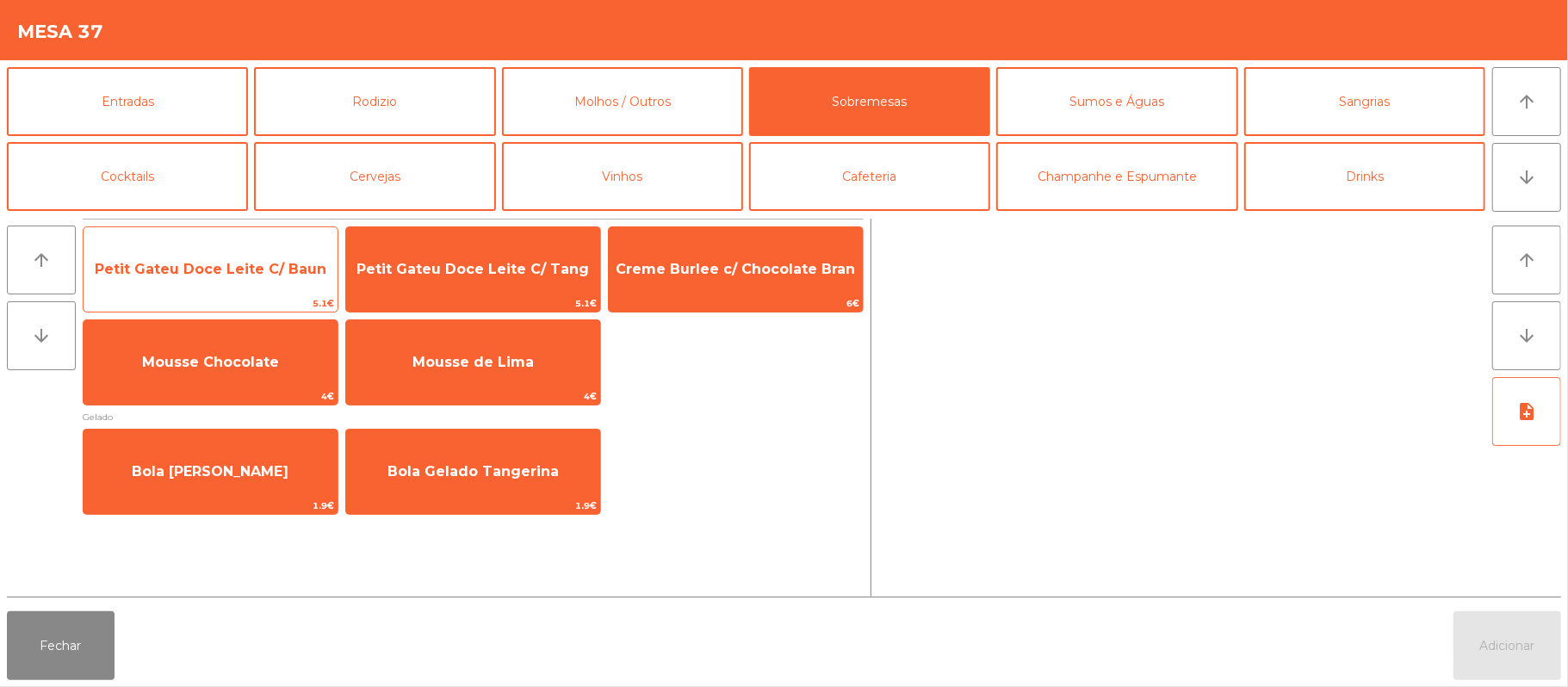
click at [246, 273] on span "Petit Gateu Doce Leite C/ Baun" at bounding box center [211, 269] width 232 height 17
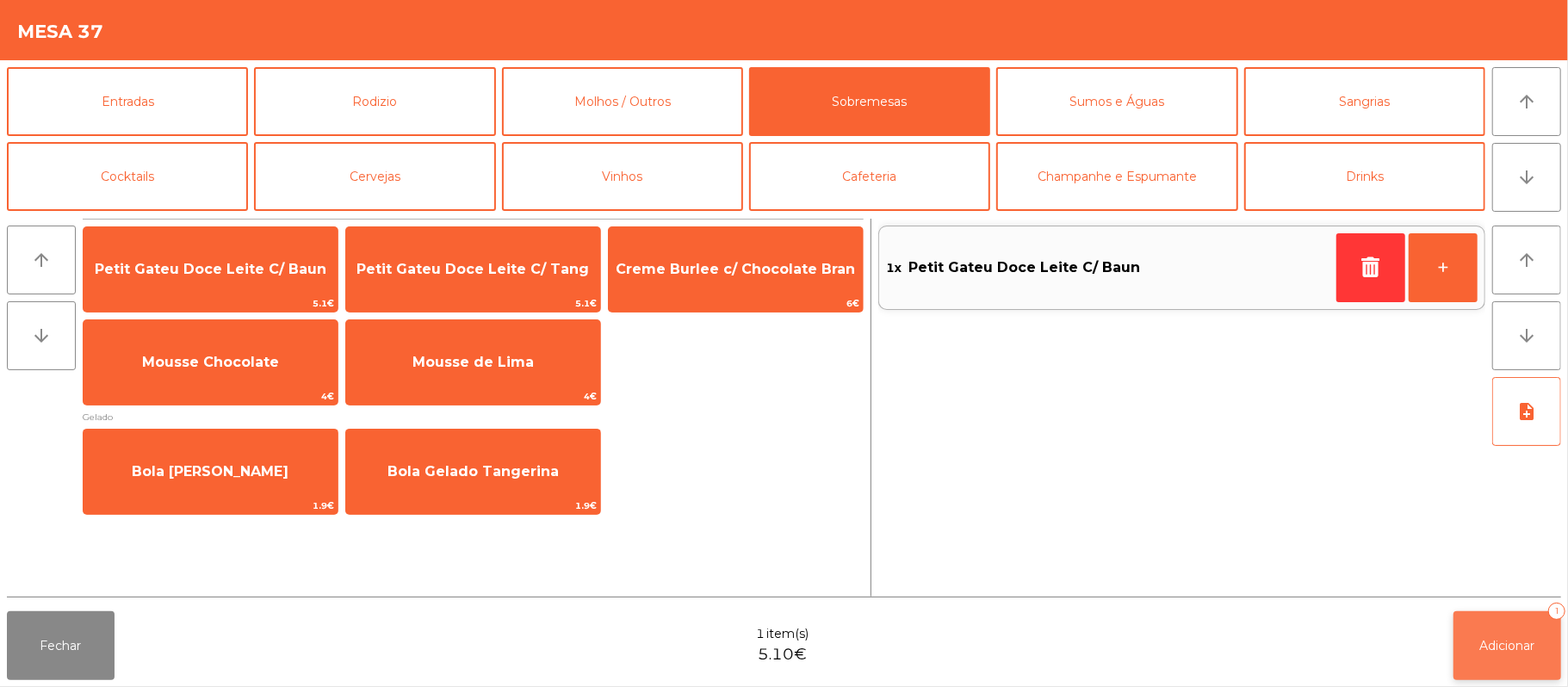
click at [1474, 649] on button "Adicionar 1" at bounding box center [1508, 646] width 108 height 69
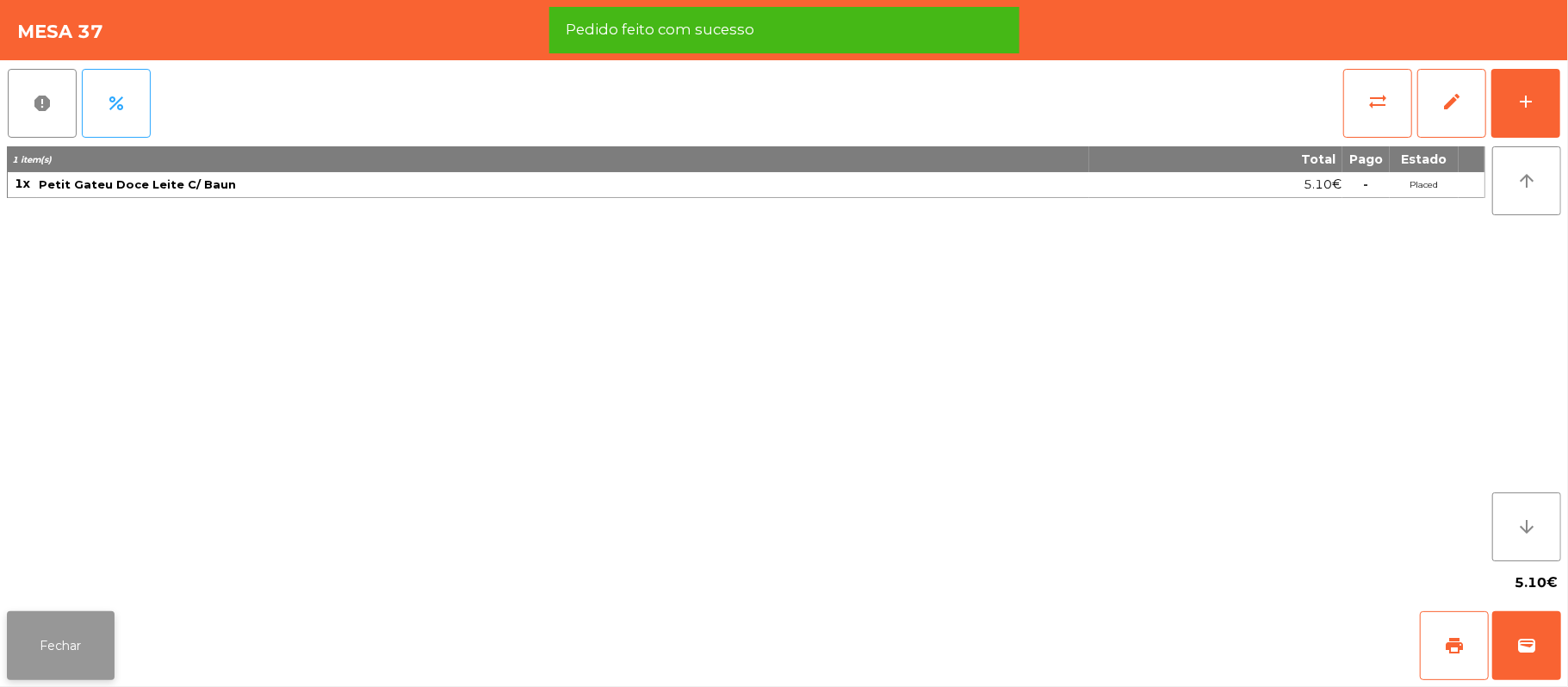
click at [56, 649] on button "Fechar" at bounding box center [60, 646] width 108 height 69
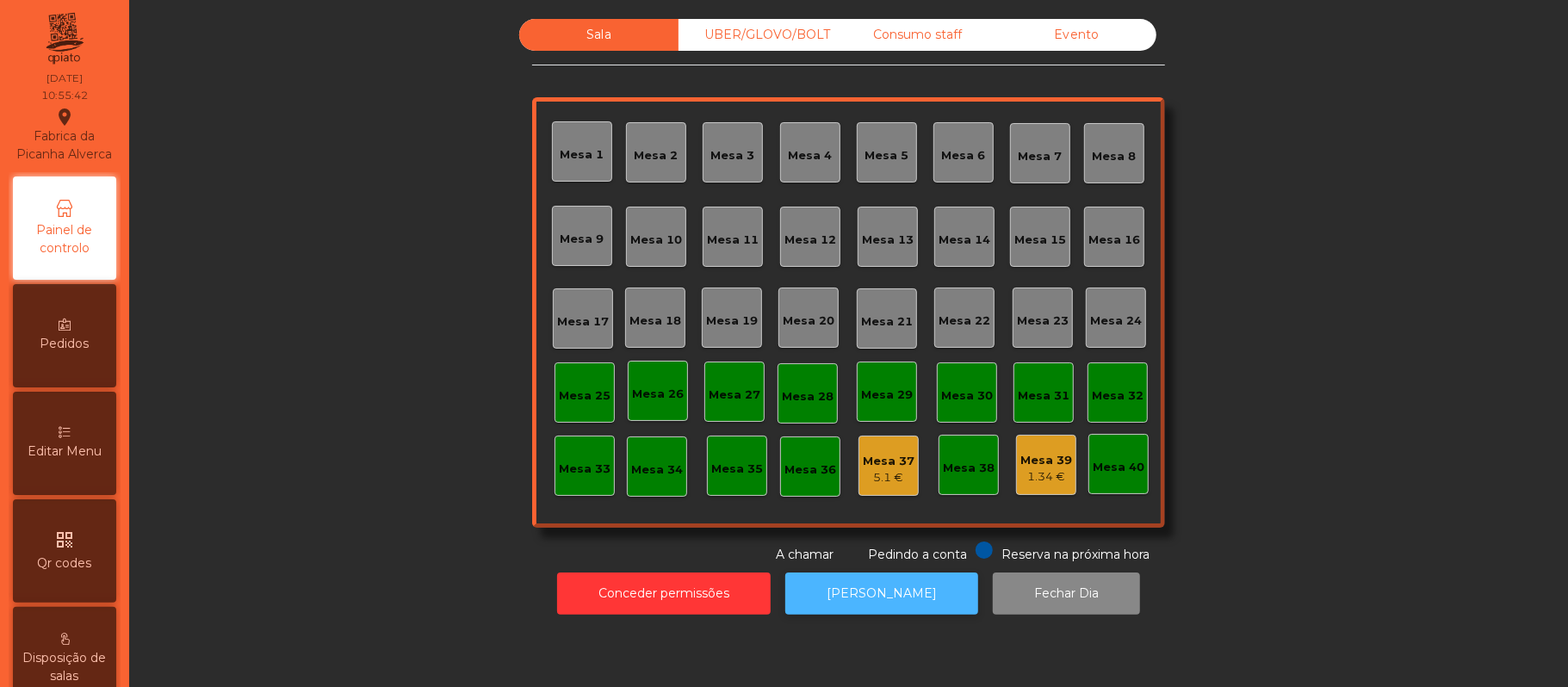
click at [890, 589] on button "[PERSON_NAME]" at bounding box center [881, 594] width 193 height 43
